Goal: Task Accomplishment & Management: Use online tool/utility

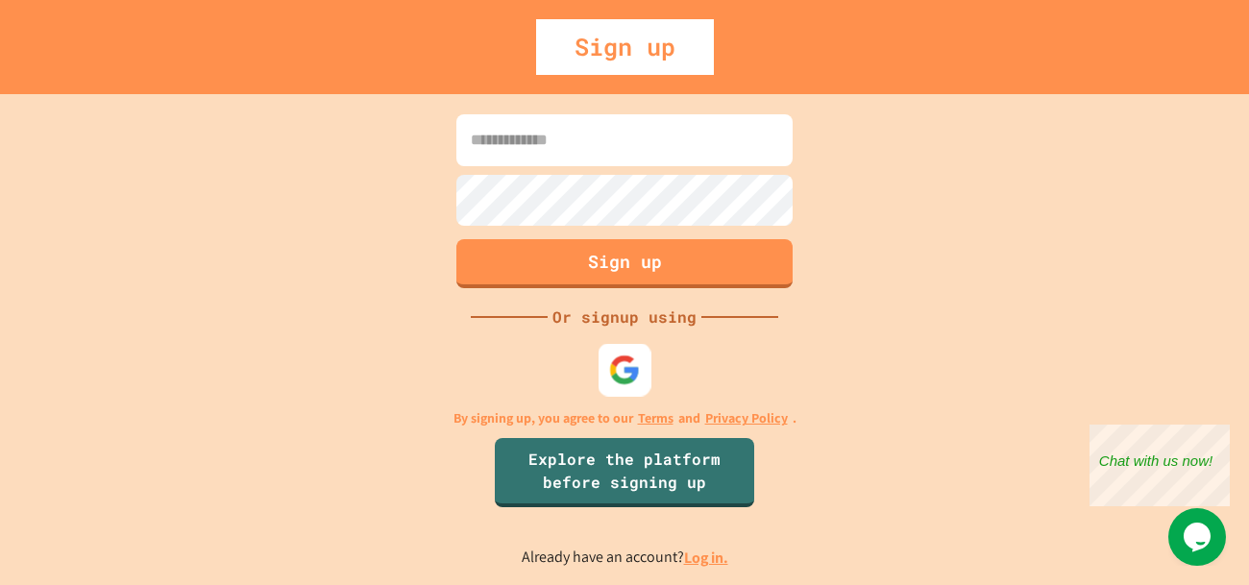
click at [619, 384] on img at bounding box center [625, 371] width 32 height 32
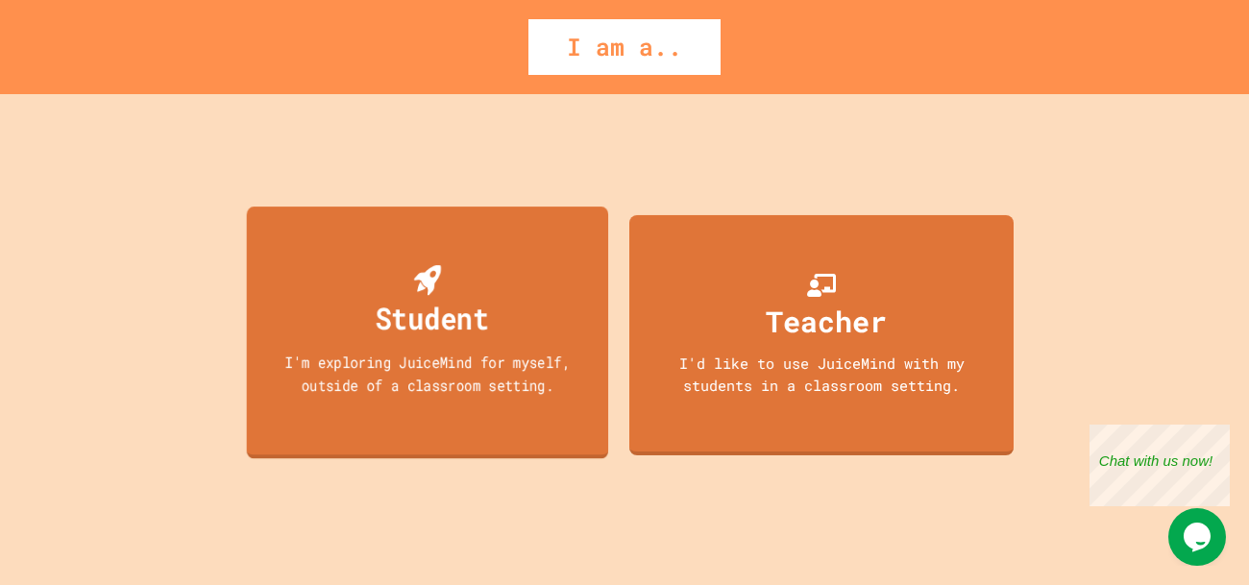
click at [477, 299] on div "Student" at bounding box center [432, 317] width 114 height 45
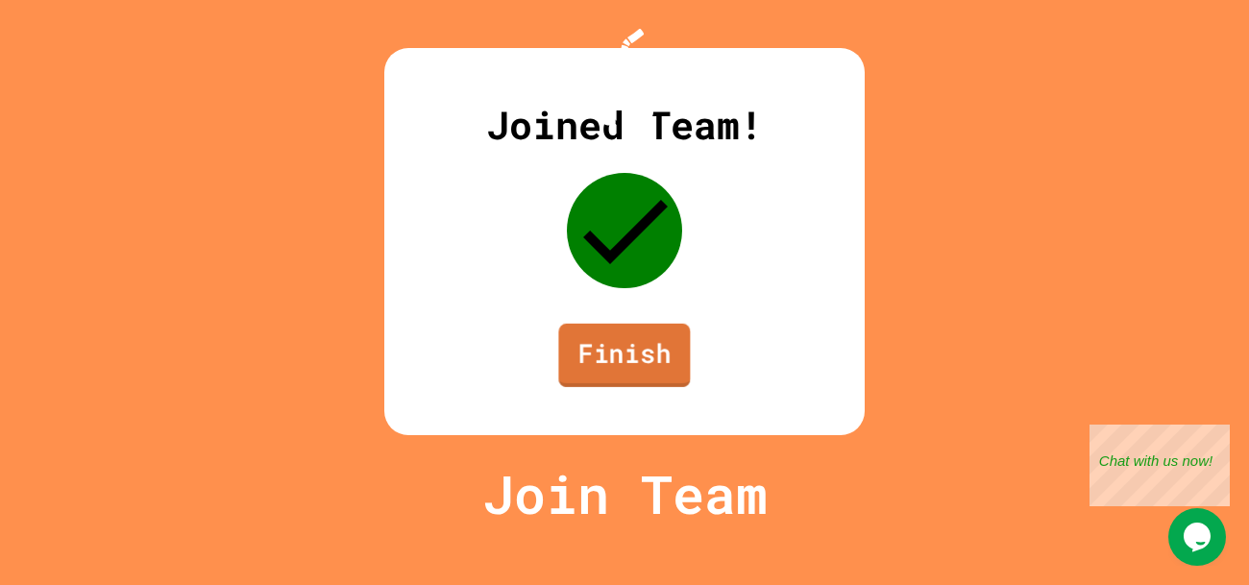
click at [641, 387] on link "Finish" at bounding box center [624, 355] width 132 height 63
